Goal: Task Accomplishment & Management: Use online tool/utility

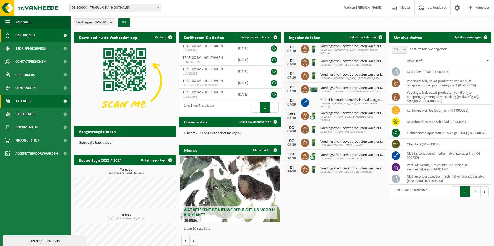
click at [44, 100] on link "Kalender" at bounding box center [35, 101] width 71 height 13
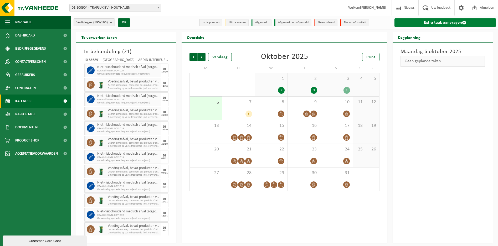
click at [451, 20] on link "Extra taak aanvragen" at bounding box center [445, 22] width 101 height 8
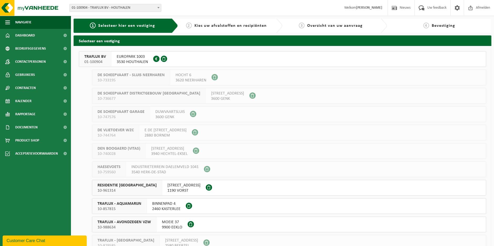
click at [146, 61] on span "3530 HOUTHALEN" at bounding box center [132, 61] width 31 height 5
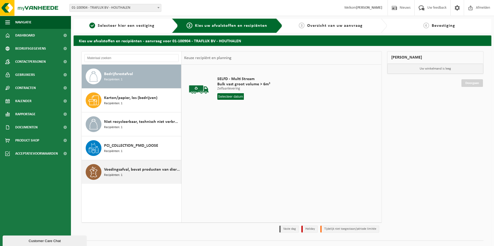
click at [152, 173] on div "Voedingsafval, bevat producten van dierlijke oorsprong, gemengde verpakking (ex…" at bounding box center [142, 172] width 76 height 16
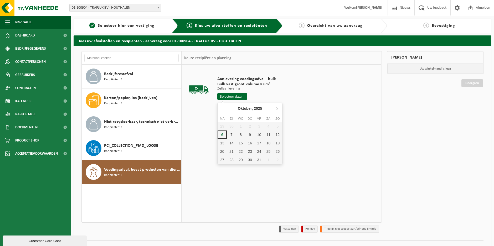
click at [232, 97] on input "text" at bounding box center [231, 96] width 29 height 7
click at [233, 135] on div "7" at bounding box center [231, 135] width 9 height 8
type input "Van [DATE]"
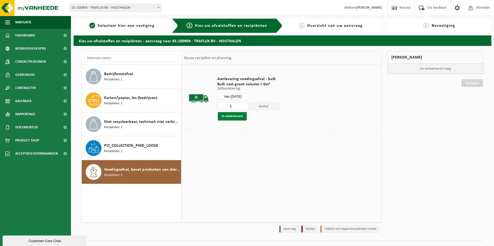
click at [237, 116] on button "In winkelmand" at bounding box center [232, 116] width 29 height 8
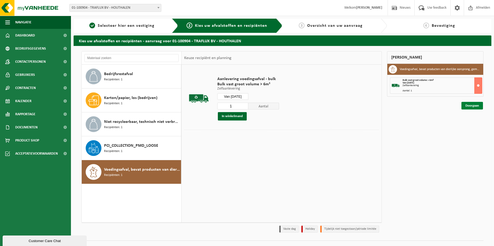
click at [473, 108] on link "Doorgaan" at bounding box center [473, 106] width 22 height 8
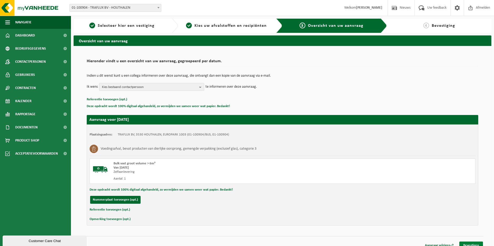
click at [474, 243] on link "Bevestigen" at bounding box center [471, 246] width 24 height 8
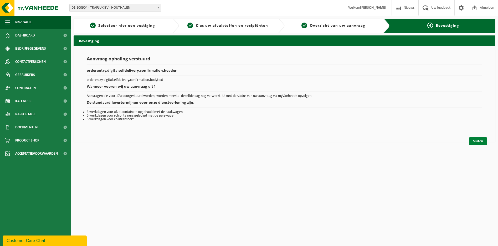
click at [483, 140] on link "Sluiten" at bounding box center [478, 141] width 18 height 8
